Goal: Task Accomplishment & Management: Complete application form

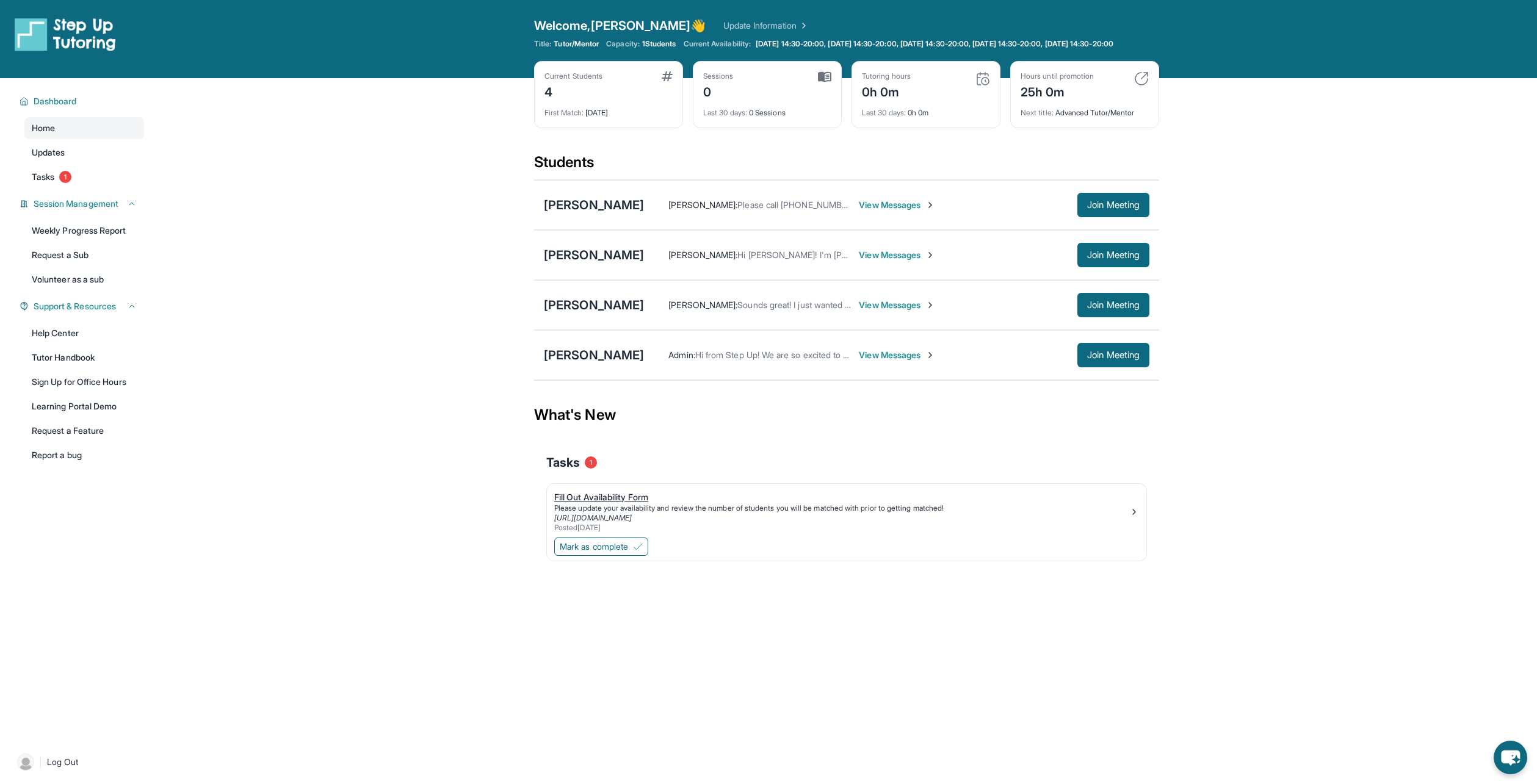
click at [601, 504] on div "Fill Out Availability Form" at bounding box center [841, 498] width 575 height 13
click at [1087, 523] on div "[URL][DOMAIN_NAME]" at bounding box center [841, 518] width 575 height 9
click at [81, 182] on link "Tasks 1" at bounding box center [84, 177] width 120 height 22
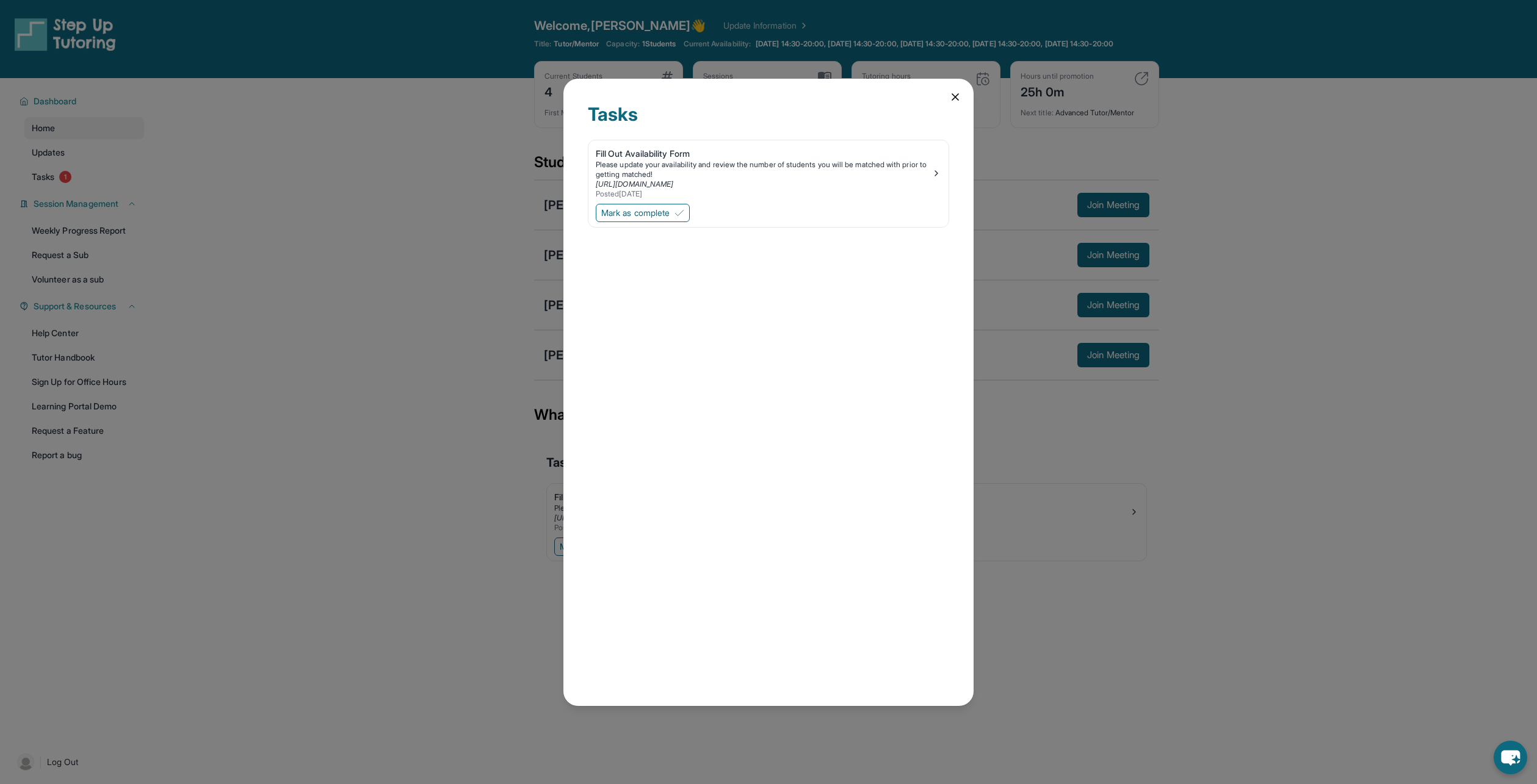
click at [326, 165] on div "Tasks Fill Out Availability Form Please update your availability and review the…" at bounding box center [768, 392] width 1537 height 784
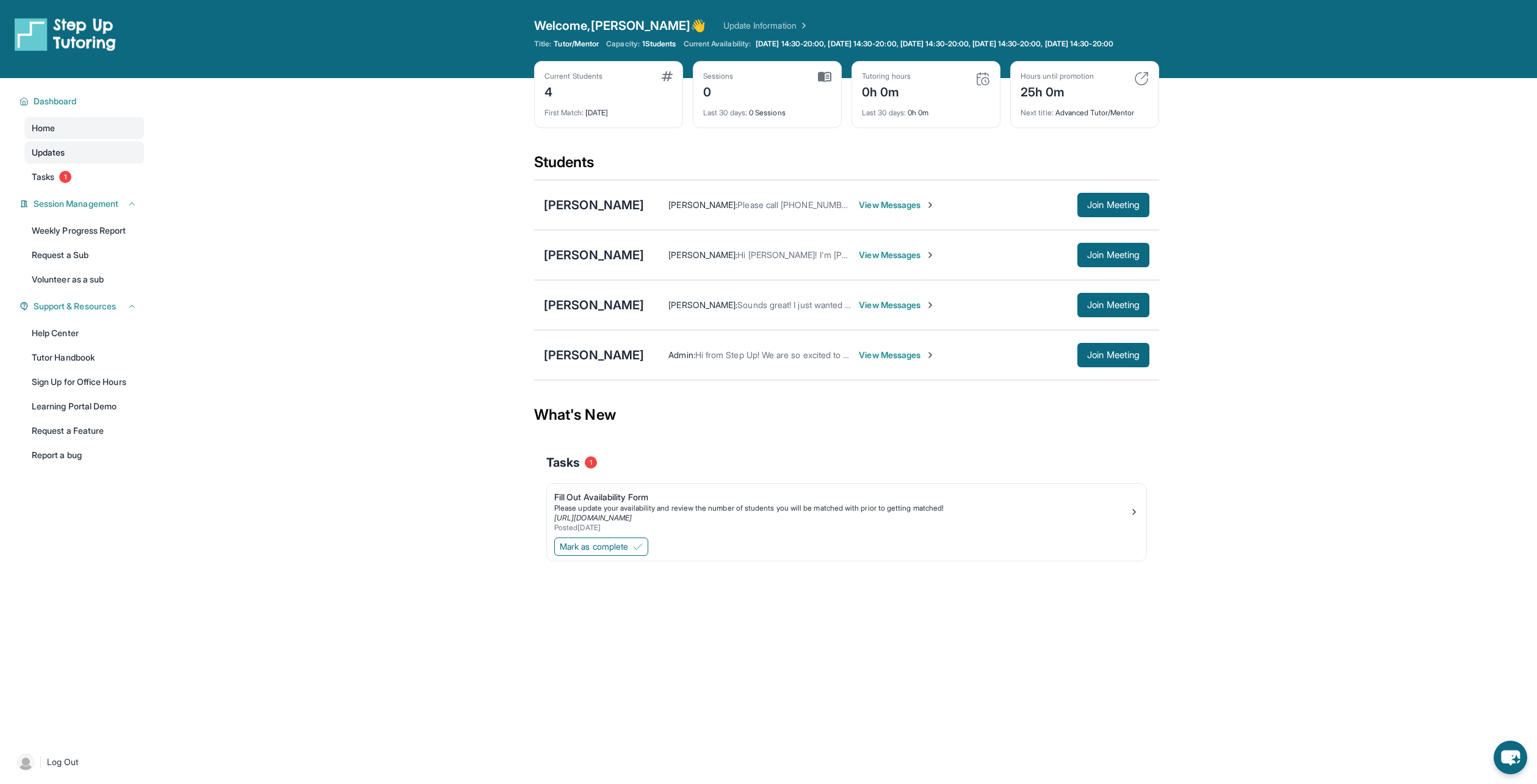
click at [74, 164] on link "Updates" at bounding box center [84, 153] width 120 height 22
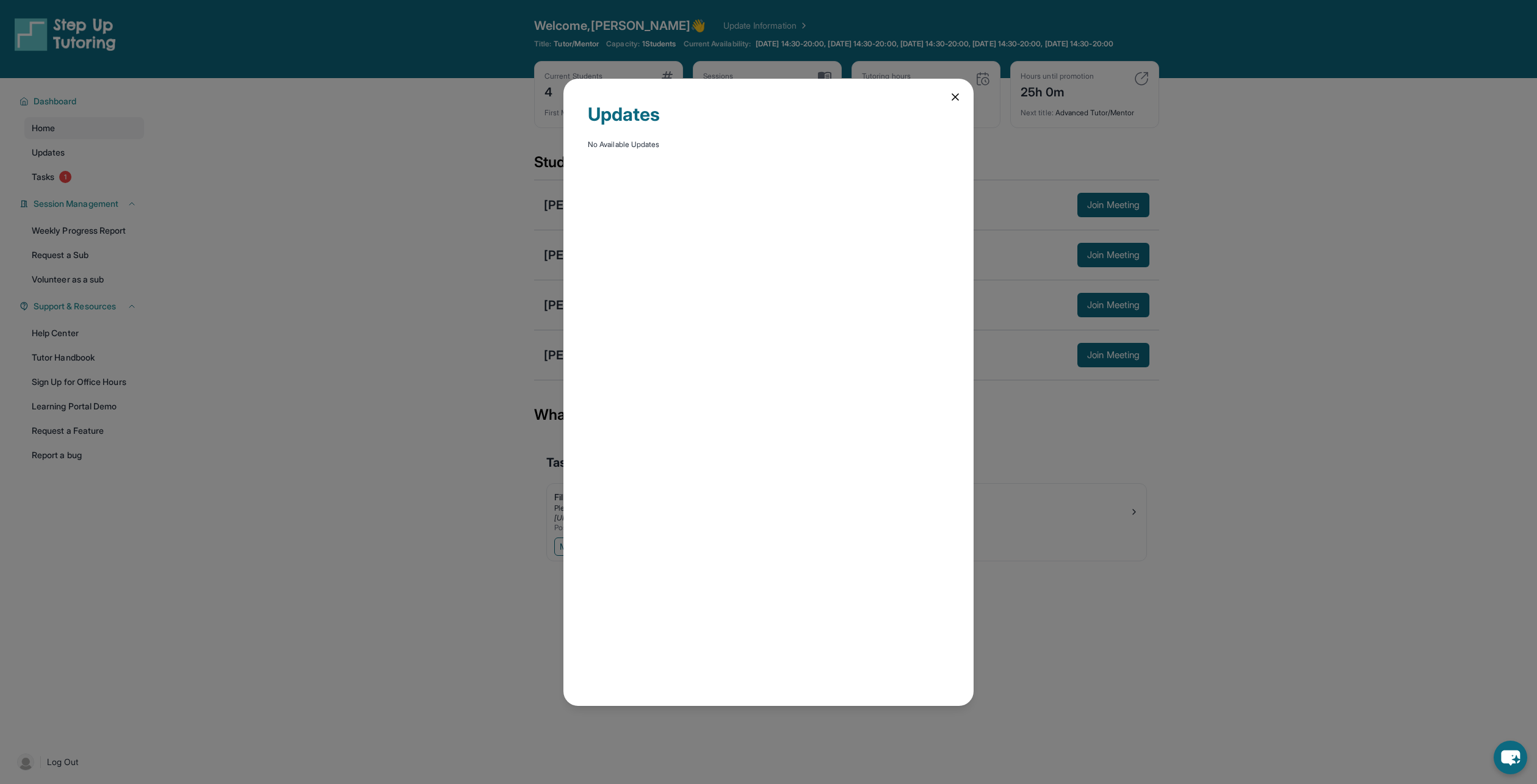
click at [270, 143] on div "Updates No Available Updates" at bounding box center [768, 392] width 1537 height 784
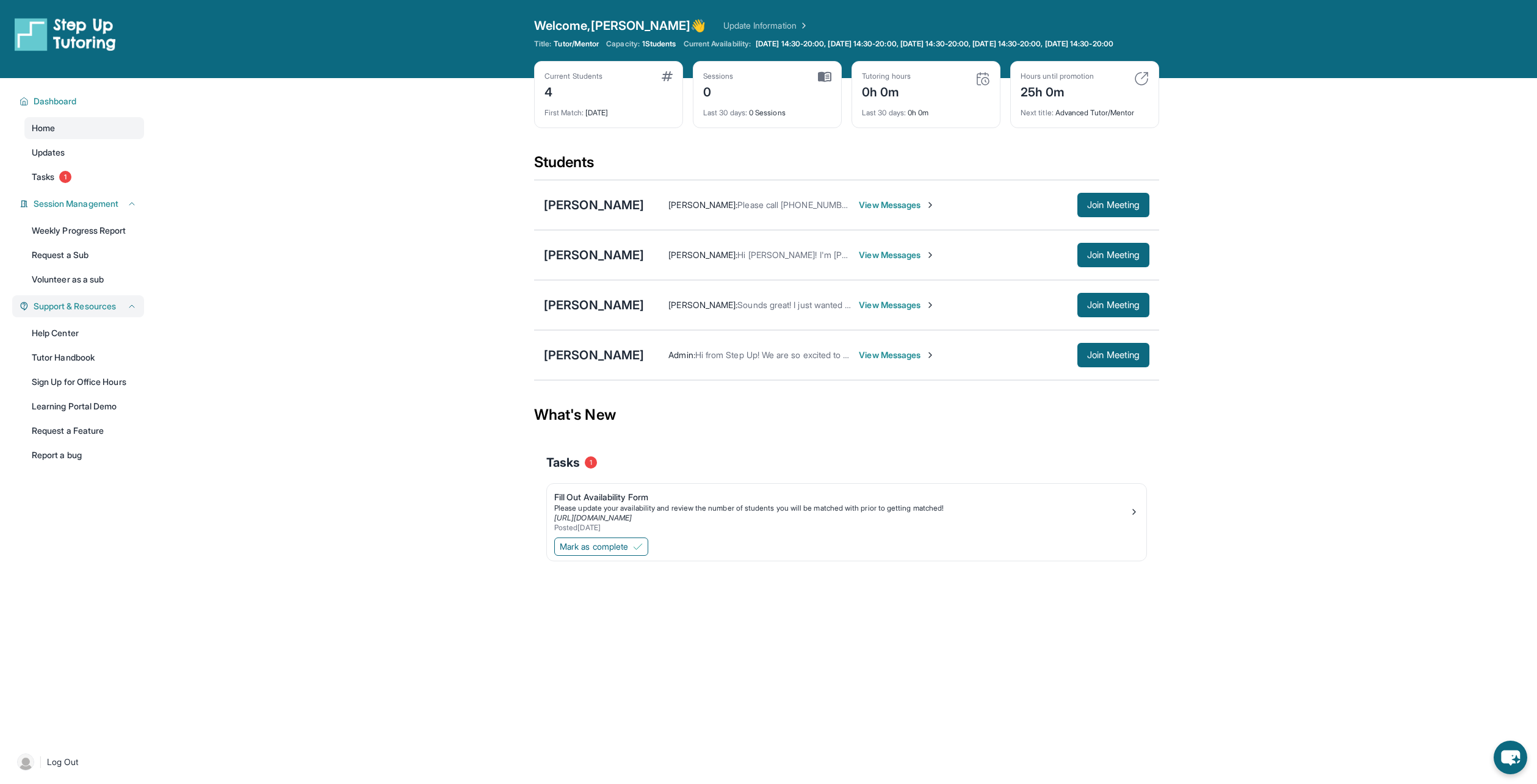
click at [98, 312] on span "Support & Resources" at bounding box center [74, 307] width 82 height 13
click at [74, 341] on link "Help Center" at bounding box center [84, 333] width 120 height 22
click at [81, 466] on link "Report a bug" at bounding box center [84, 455] width 120 height 22
click at [622, 513] on div "Please update your availability and review the number of students you will be m…" at bounding box center [841, 509] width 575 height 9
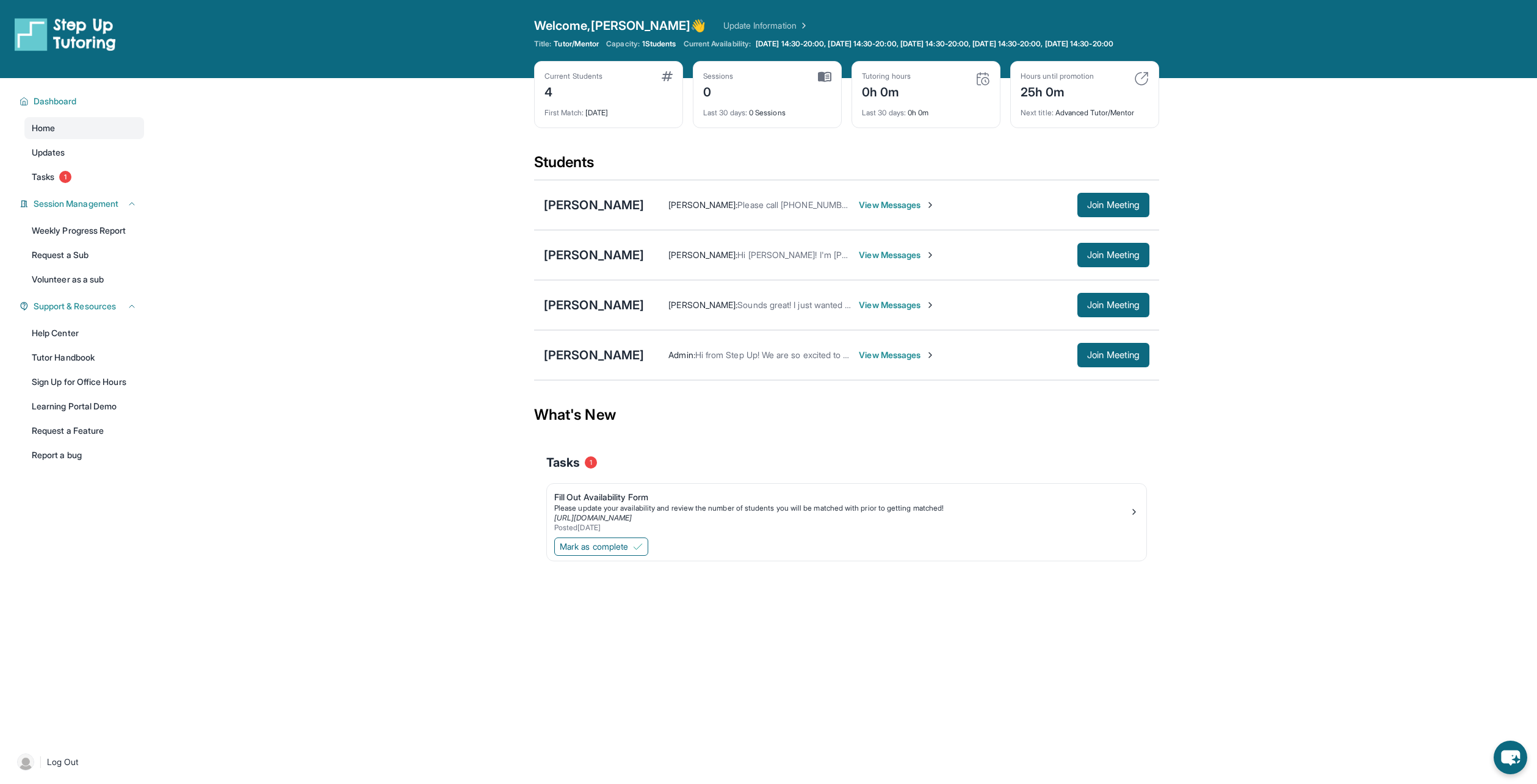
click at [862, 211] on span "View Messages" at bounding box center [898, 205] width 77 height 13
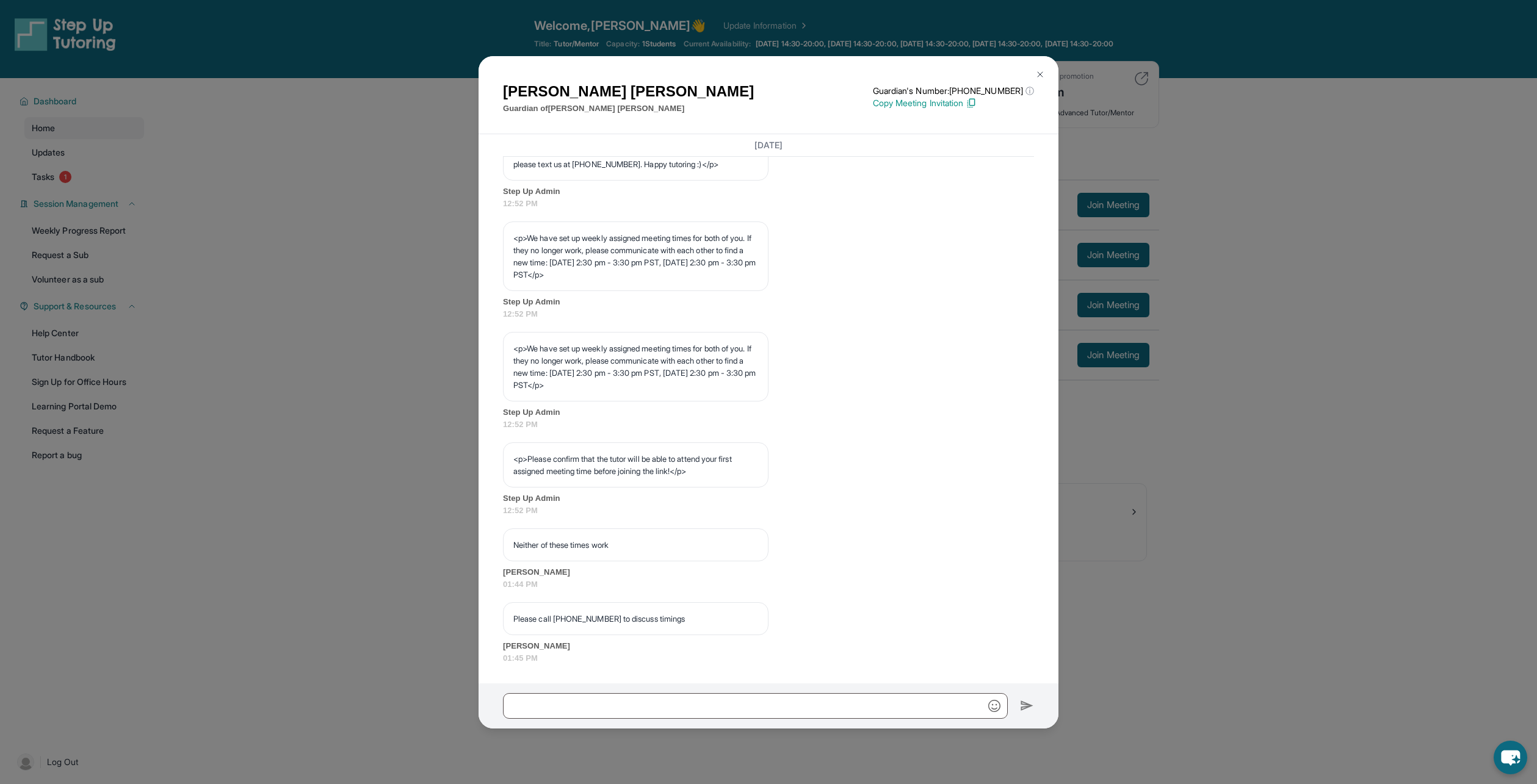
scroll to position [534, 0]
click at [561, 701] on input "text" at bounding box center [755, 706] width 505 height 26
click at [590, 713] on input "text" at bounding box center [755, 706] width 505 height 26
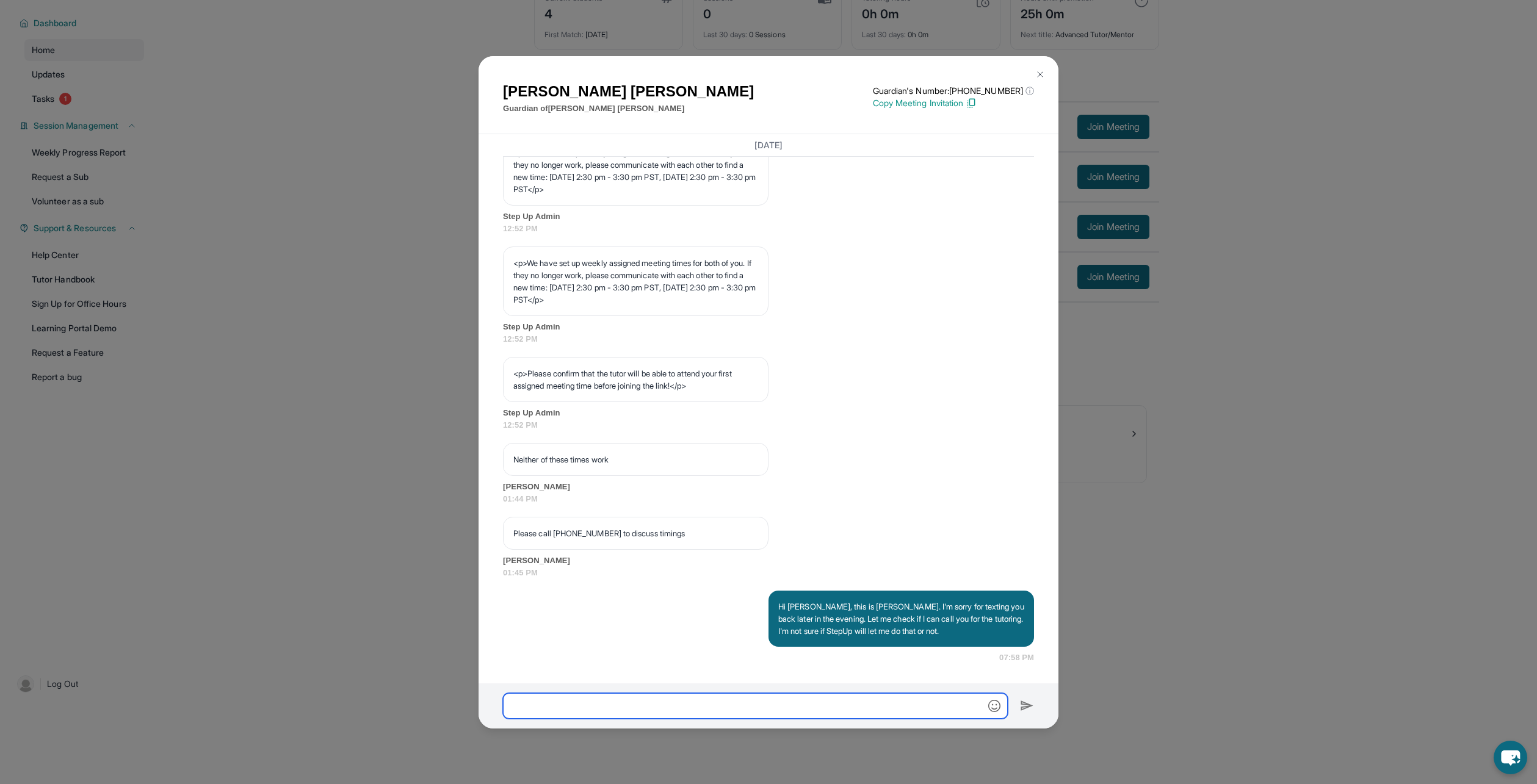
scroll to position [619, 0]
click at [1048, 74] on button at bounding box center [1040, 74] width 24 height 24
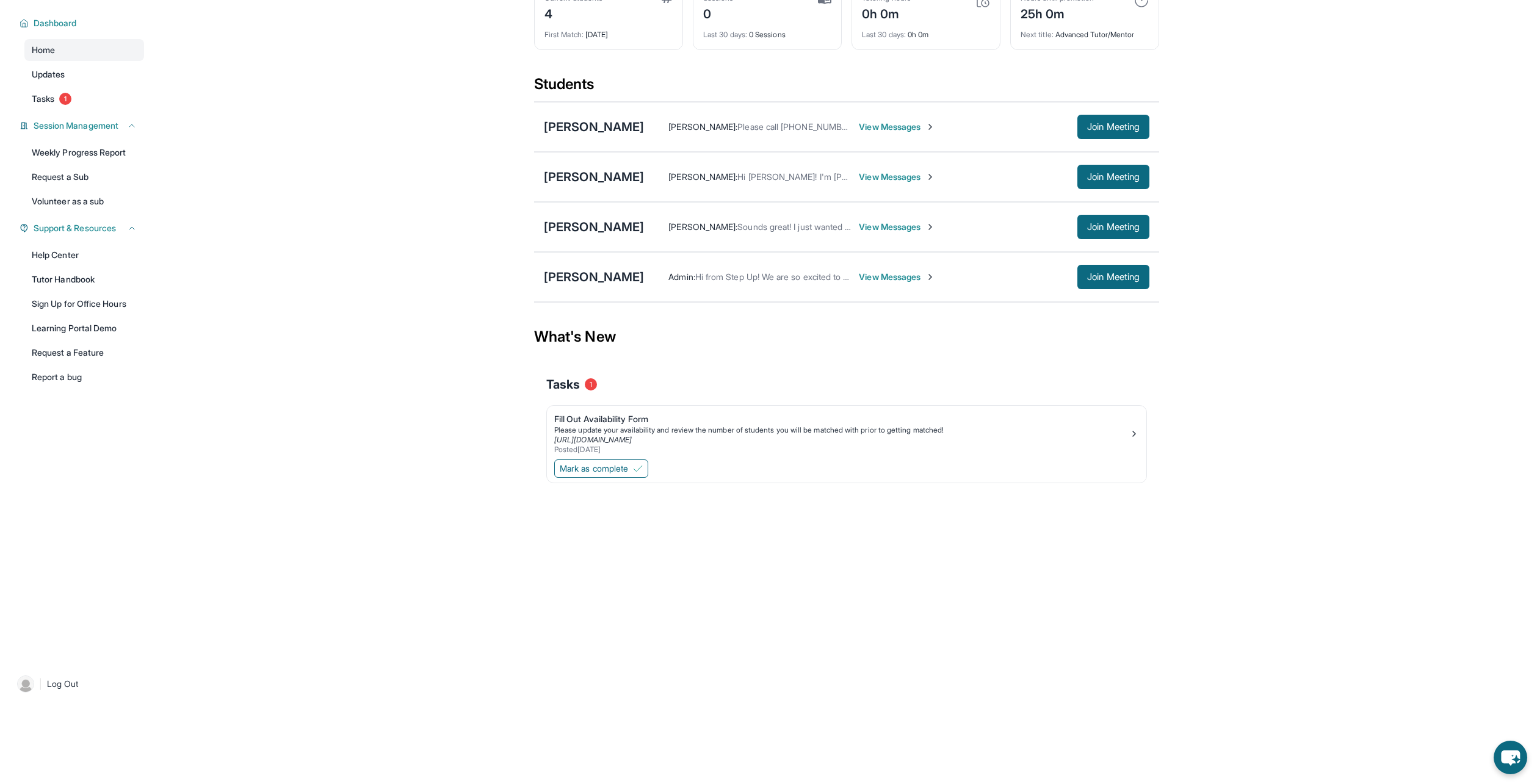
click at [862, 279] on span "View Messages" at bounding box center [898, 277] width 77 height 13
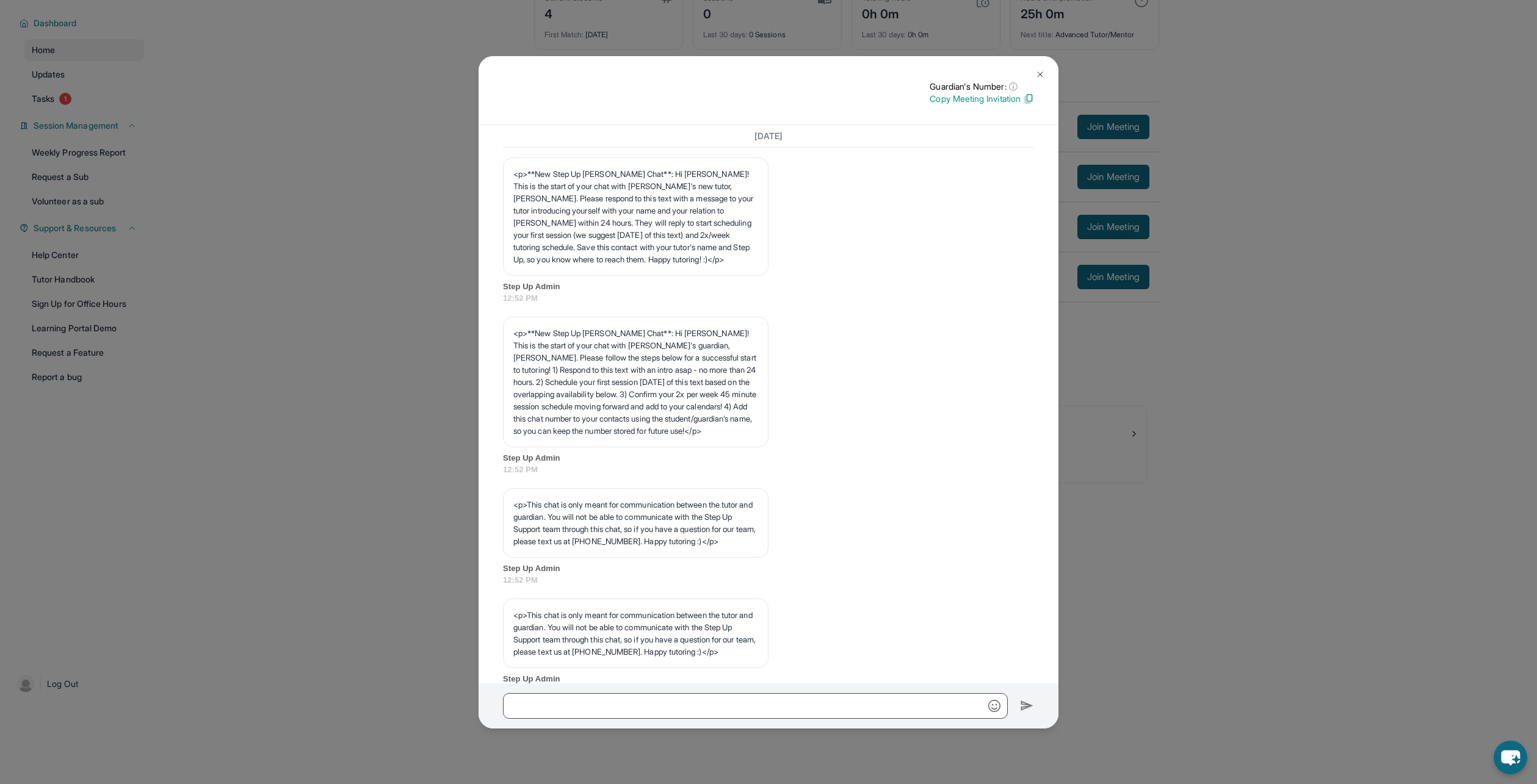
scroll to position [586, 0]
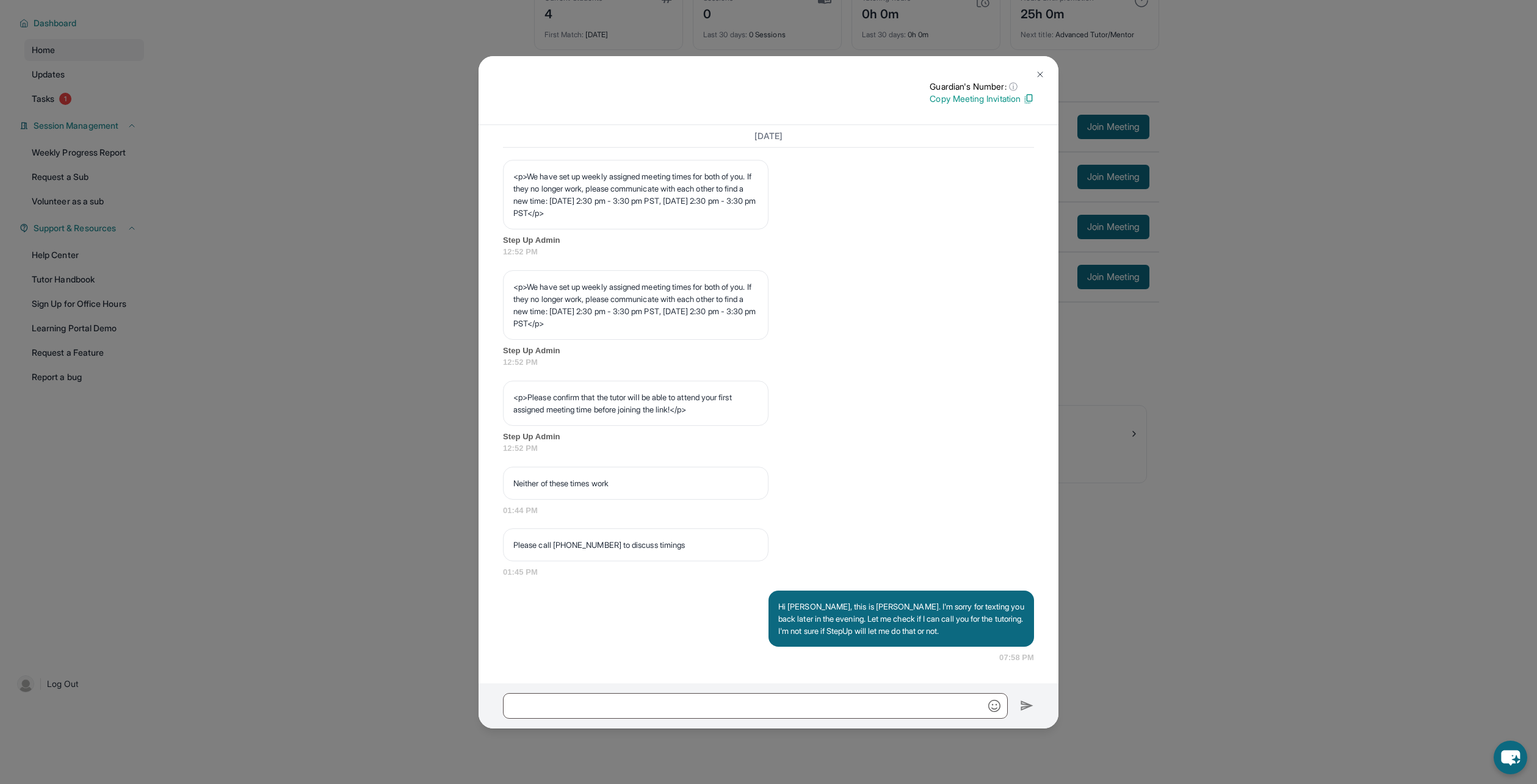
click at [1040, 70] on img at bounding box center [1040, 74] width 9 height 9
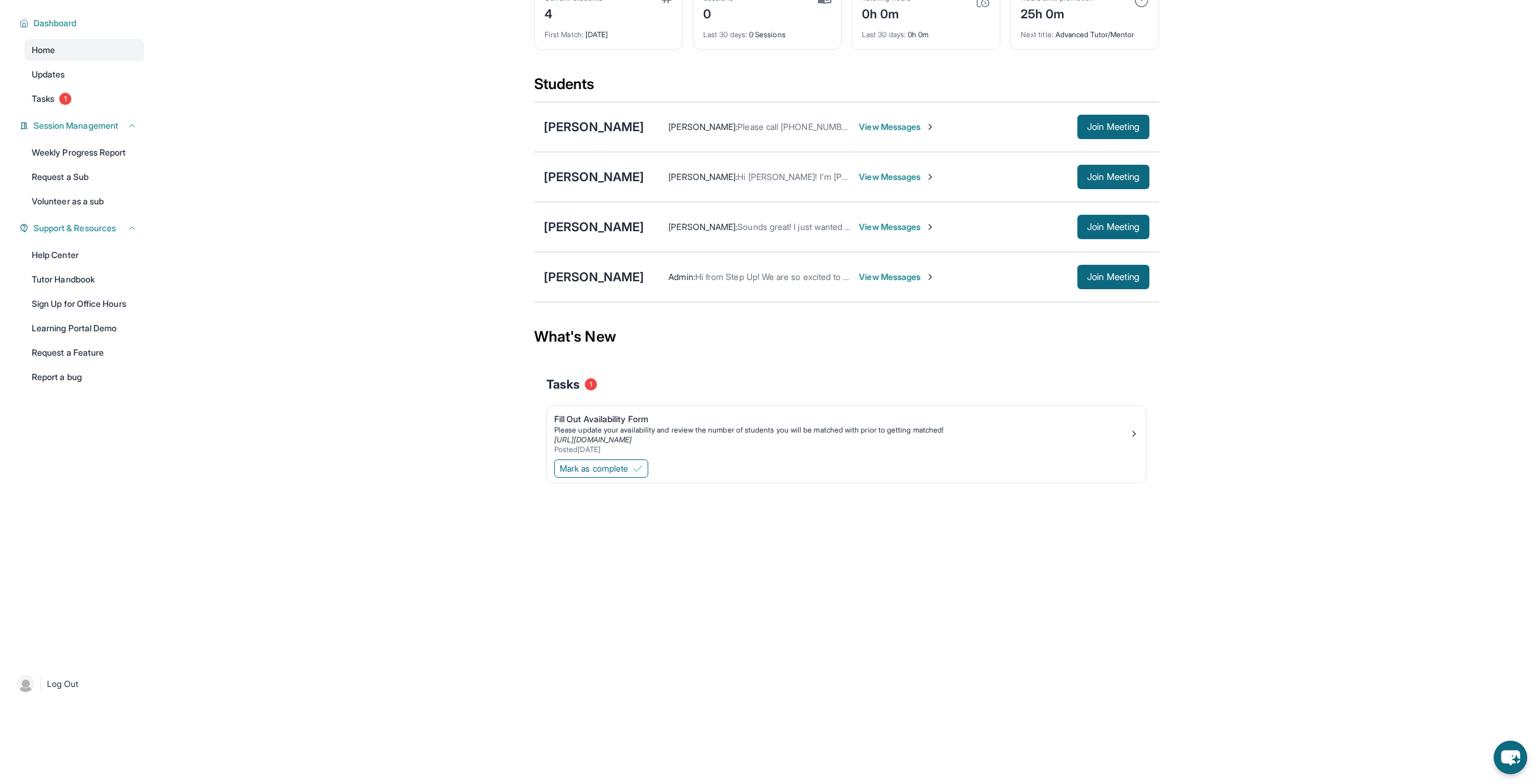
click at [859, 277] on span "View Messages" at bounding box center [898, 277] width 77 height 13
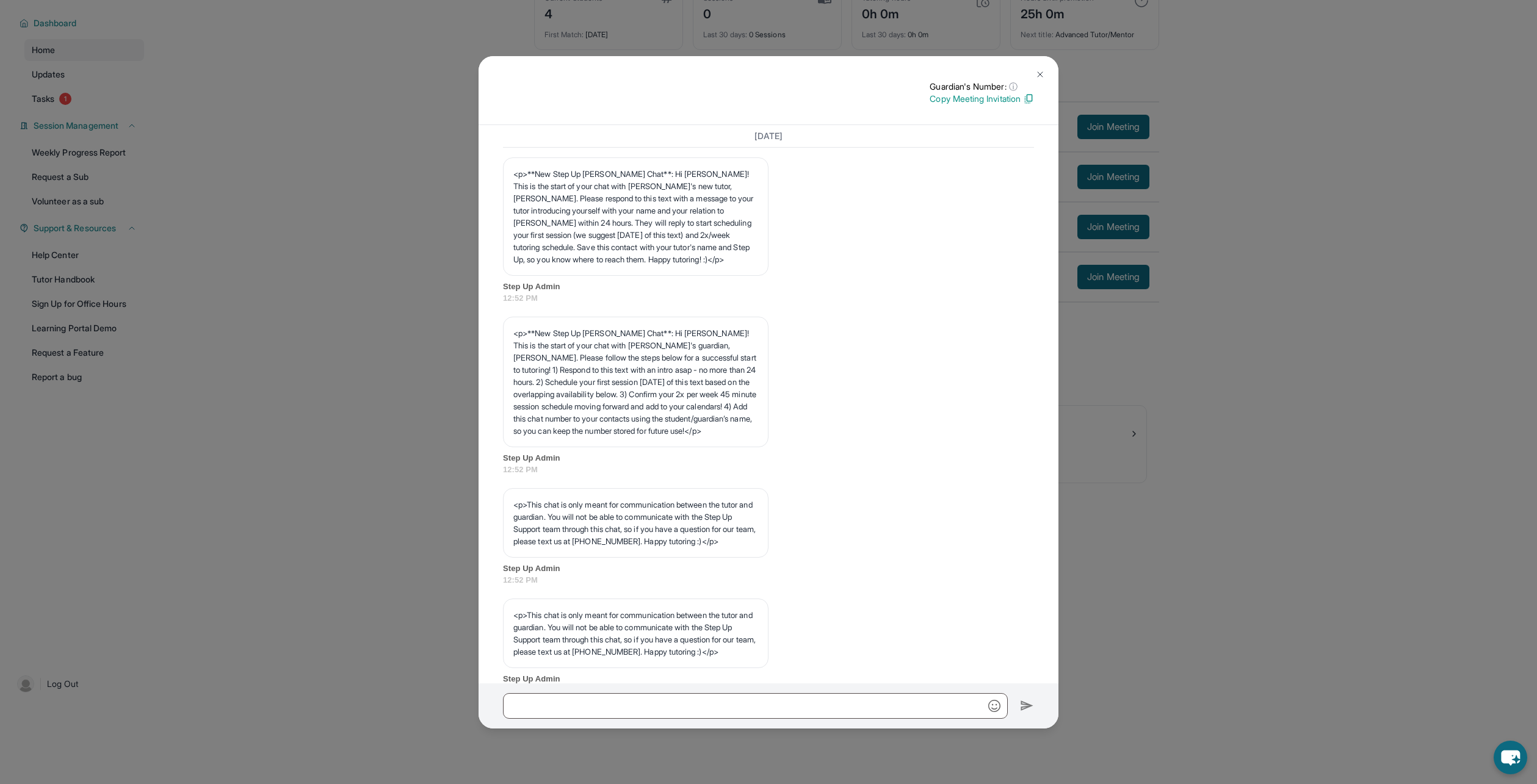
scroll to position [0, 0]
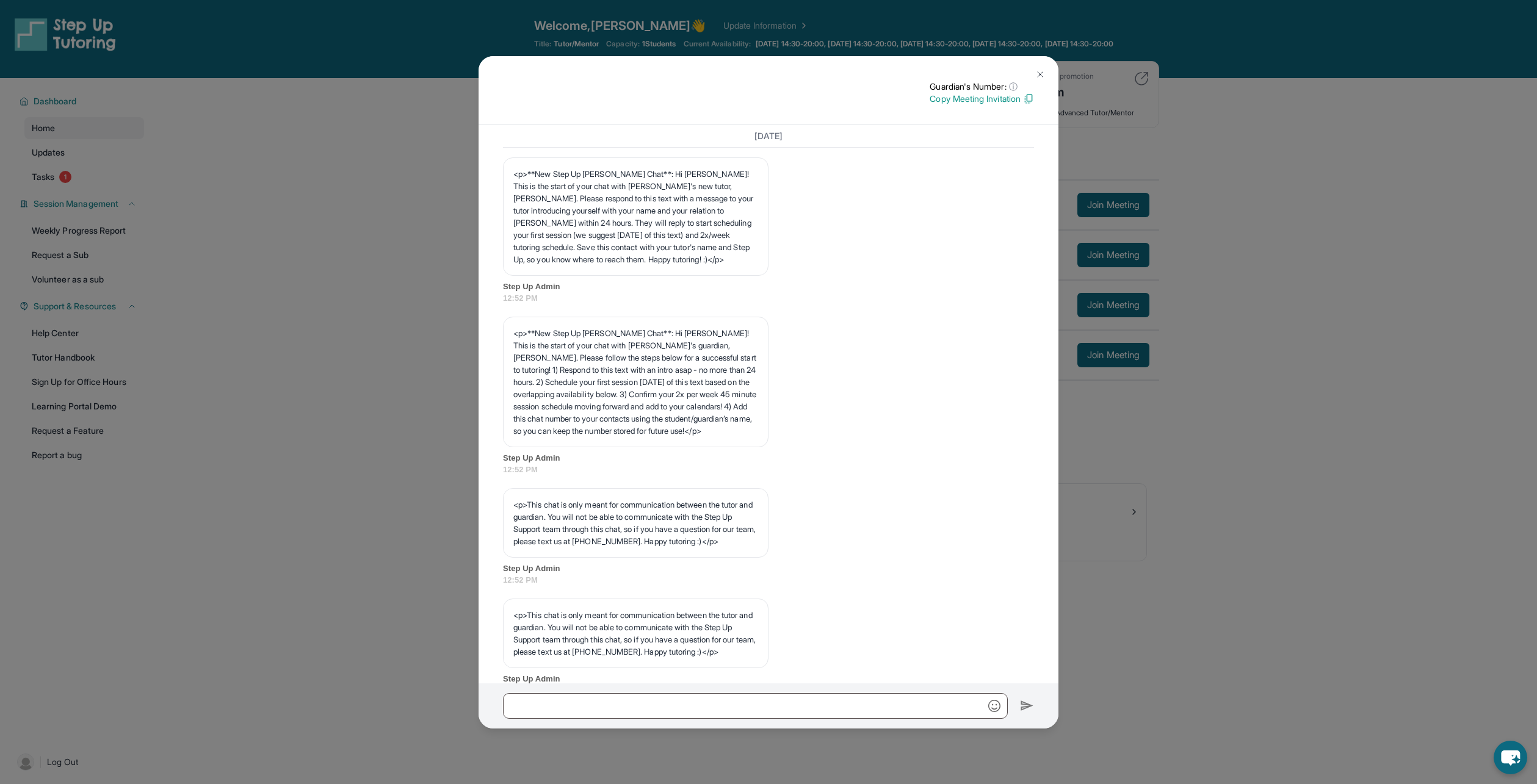
click at [1051, 77] on button at bounding box center [1040, 74] width 24 height 24
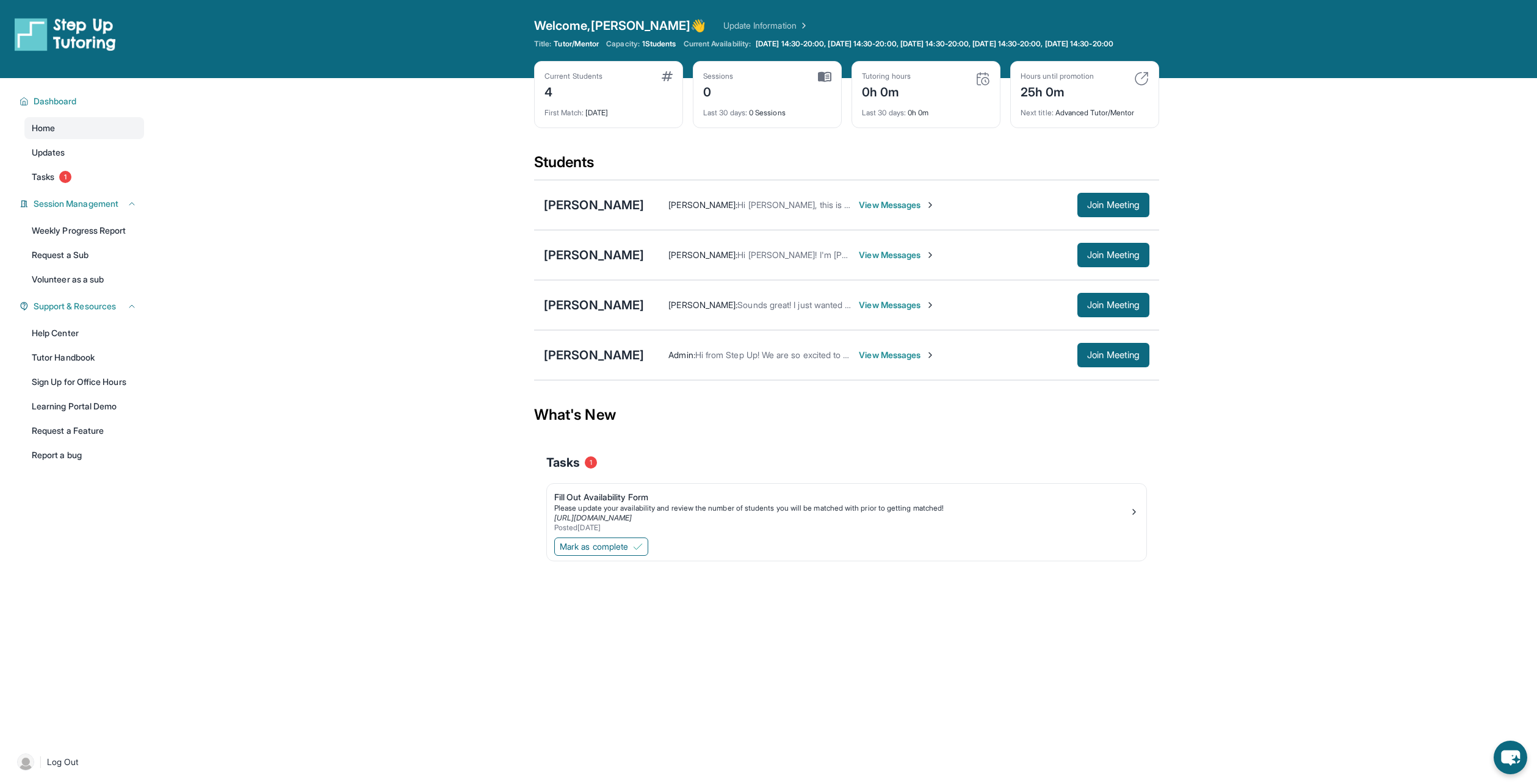
click at [866, 361] on span "View Messages" at bounding box center [898, 355] width 77 height 13
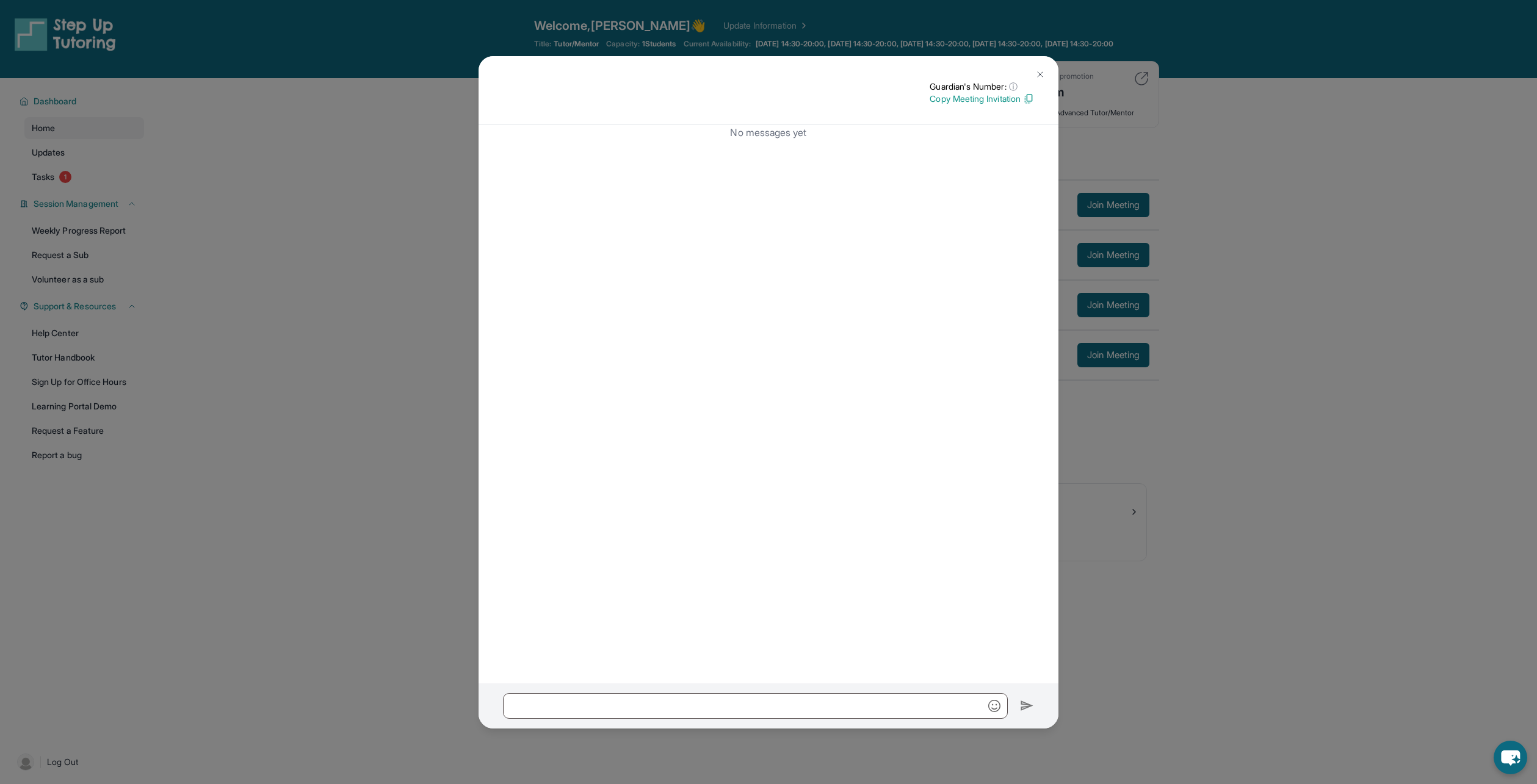
click at [1042, 70] on img at bounding box center [1040, 74] width 9 height 9
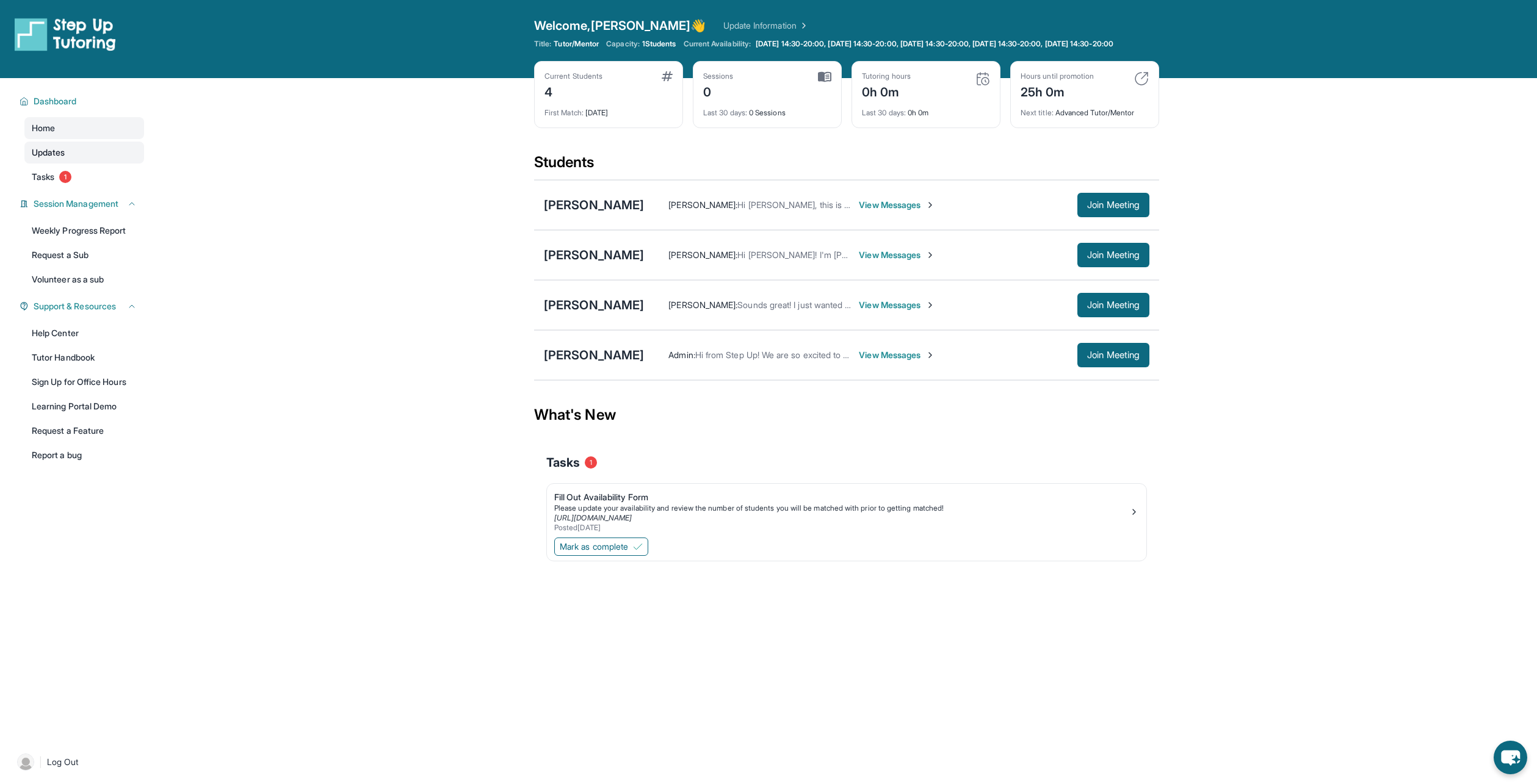
click at [47, 159] on span "Updates" at bounding box center [49, 153] width 34 height 13
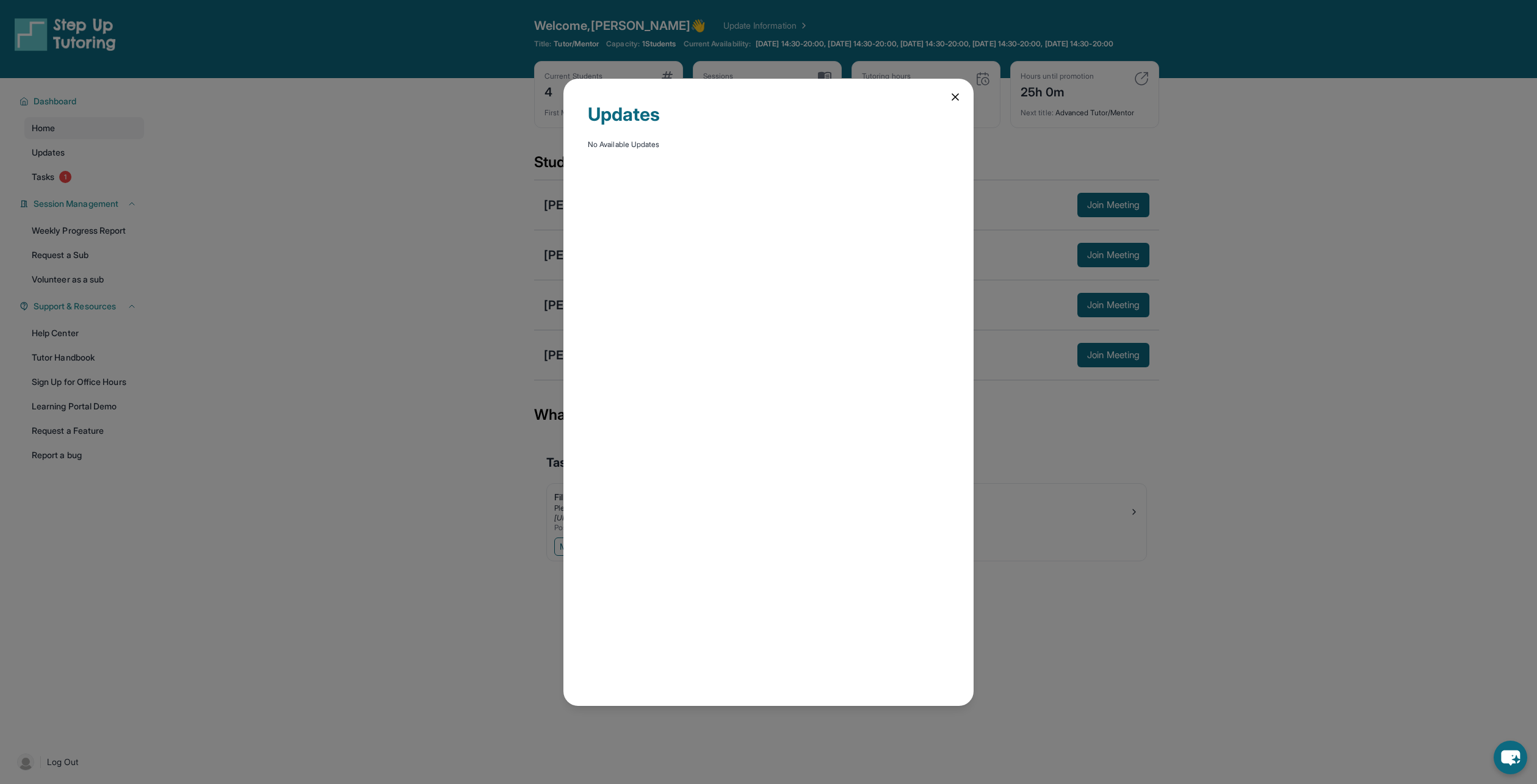
click at [950, 97] on icon at bounding box center [956, 97] width 13 height 13
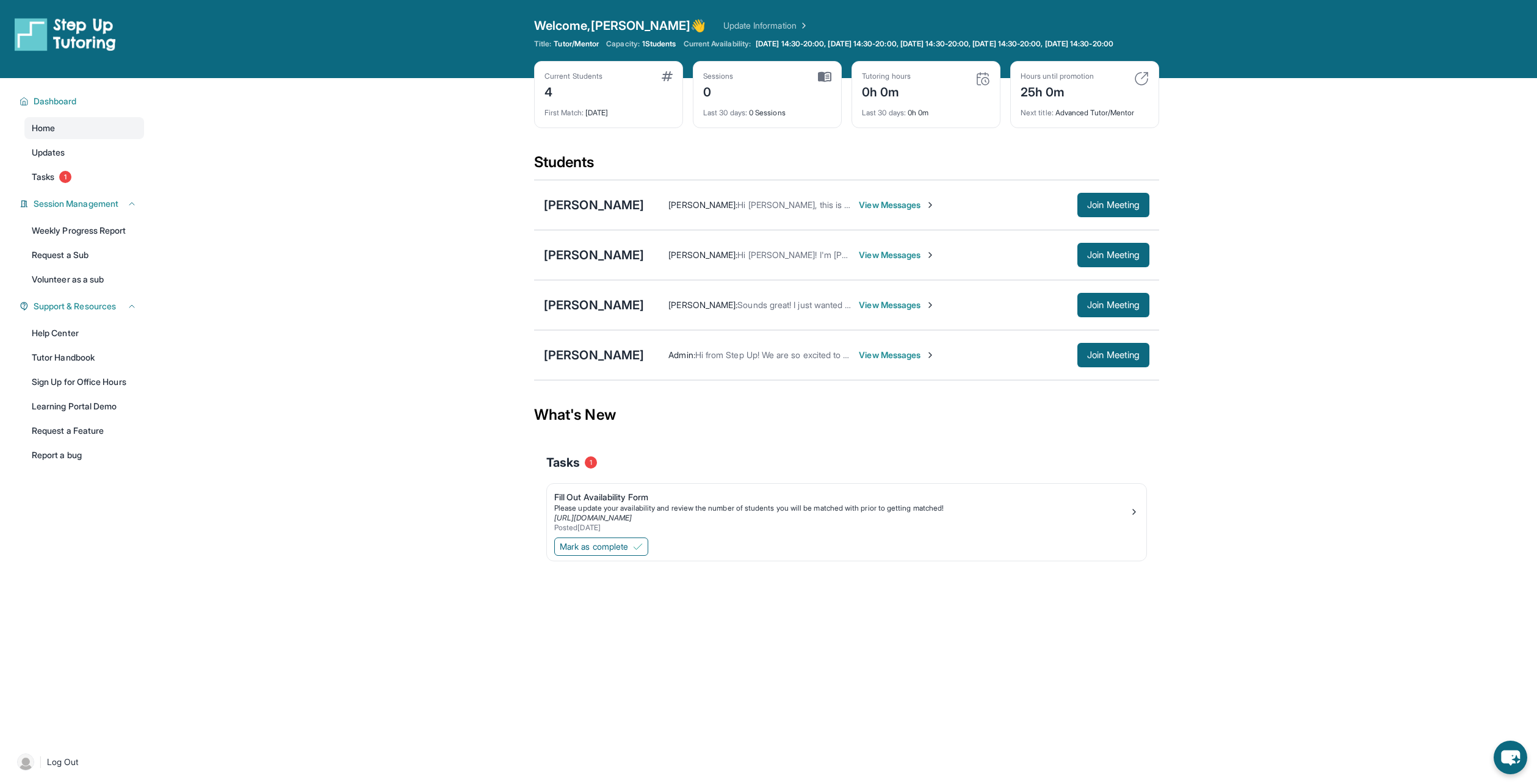
click at [1077, 93] on div "25h 0m" at bounding box center [1057, 91] width 74 height 20
click at [103, 240] on link "Weekly Progress Report" at bounding box center [84, 231] width 120 height 22
click at [83, 369] on link "Tutor Handbook" at bounding box center [84, 358] width 120 height 22
